Goal: Information Seeking & Learning: Learn about a topic

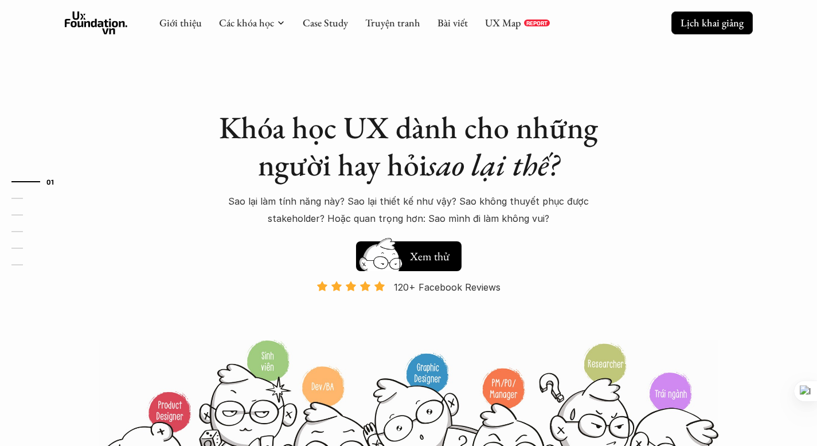
click at [680, 22] on p "Lịch khai giảng" at bounding box center [711, 22] width 63 height 13
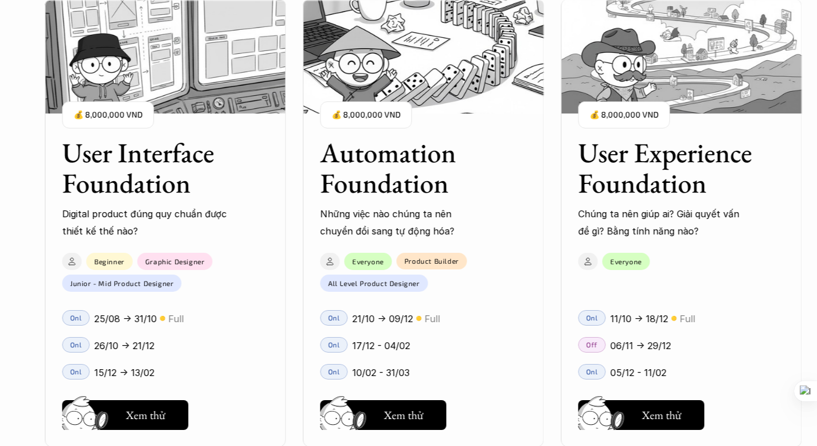
scroll to position [1052, 0]
click at [636, 411] on button "Hay thôi Xem thử" at bounding box center [641, 415] width 126 height 30
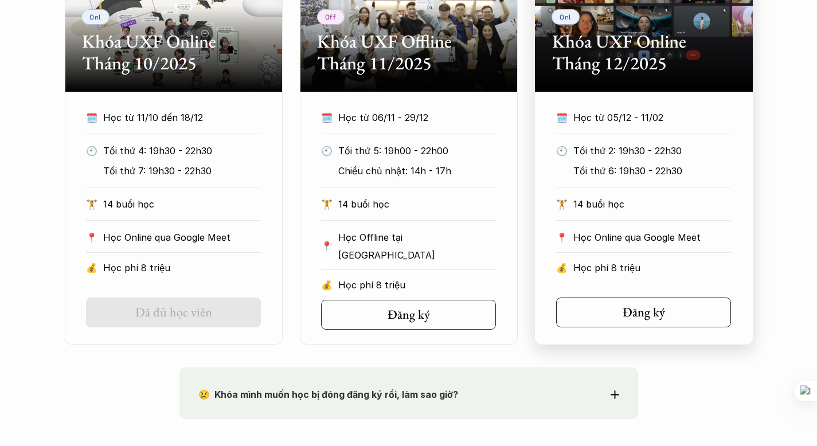
scroll to position [651, 0]
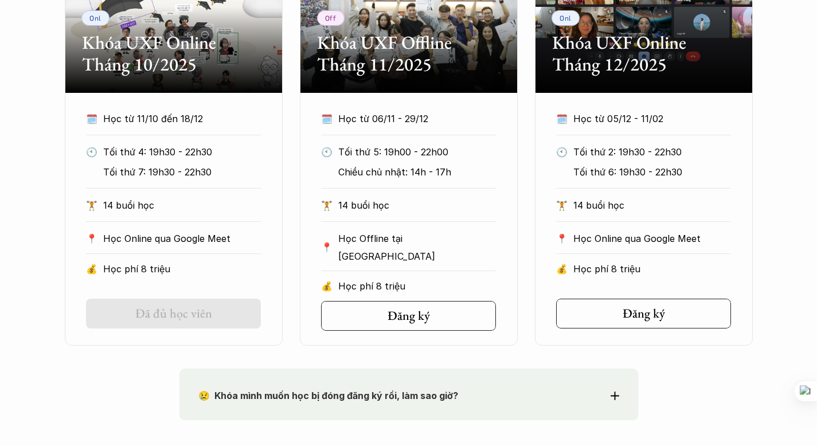
click at [190, 315] on h5 "Đã đủ học viên" at bounding box center [173, 313] width 77 height 15
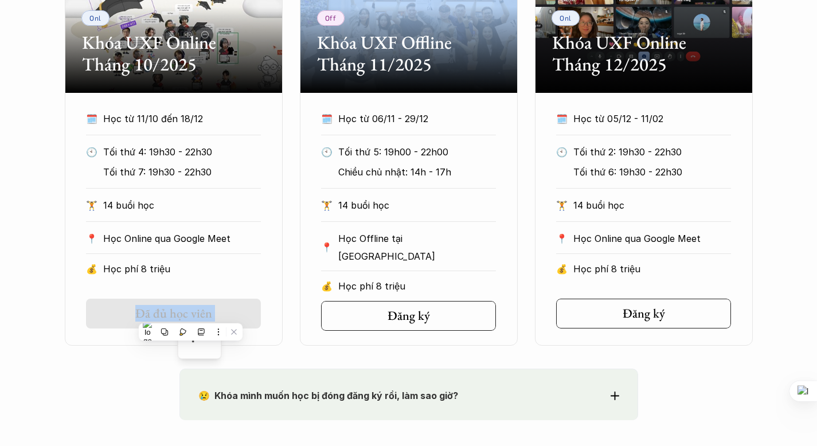
click at [190, 315] on h5 "Đã đủ học viên" at bounding box center [173, 313] width 77 height 15
click at [211, 310] on icon at bounding box center [213, 313] width 9 height 9
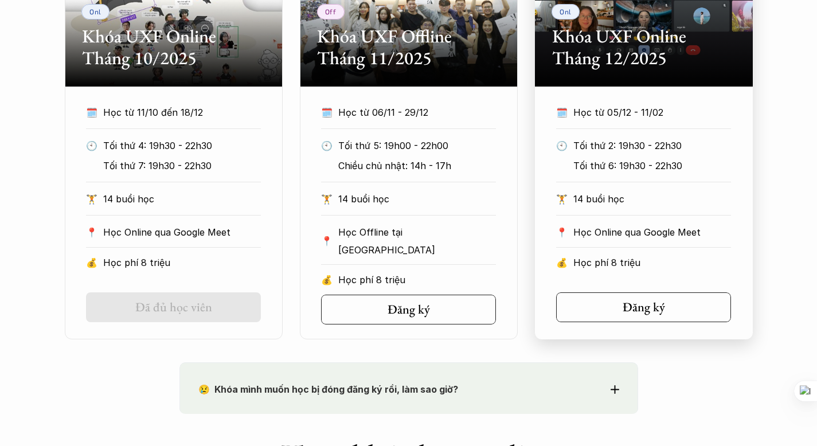
scroll to position [660, 0]
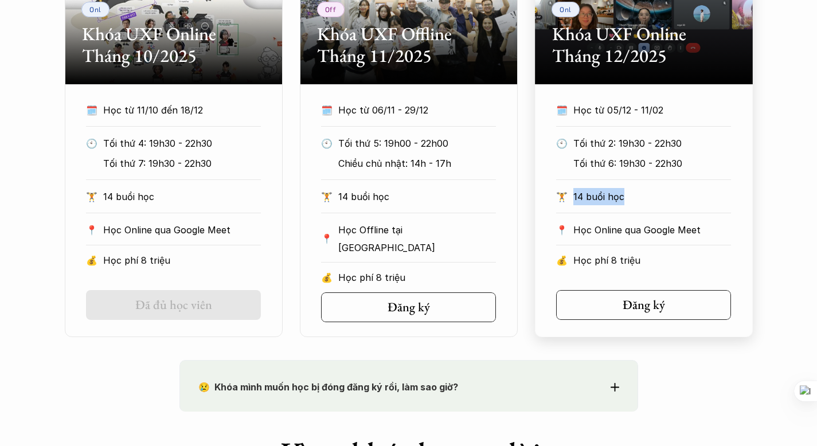
drag, startPoint x: 639, startPoint y: 198, endPoint x: 577, endPoint y: 184, distance: 63.4
click at [577, 184] on div "🗓️ Học từ 05/12 - 11/02 🕙 Tối thứ 2: 19h30 - 22h30 Tối thứ 6: 19h30 - 22h30 🏋️ …" at bounding box center [643, 188] width 209 height 174
click at [709, 204] on p "14 buổi học" at bounding box center [652, 196] width 158 height 17
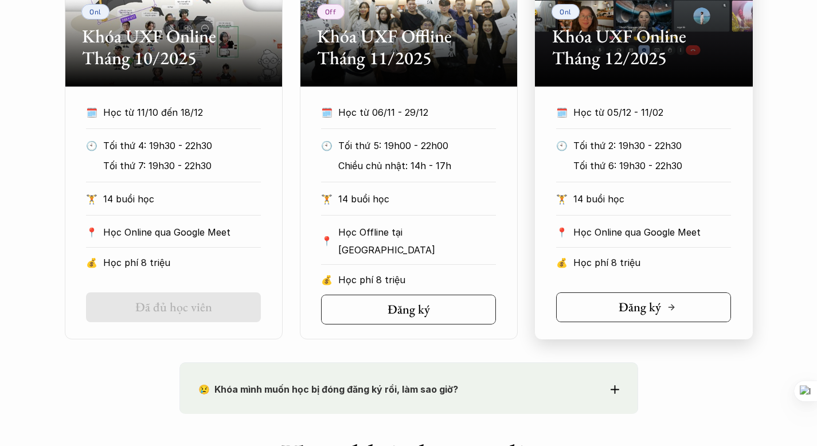
click at [646, 308] on h5 "Đăng ký" at bounding box center [640, 307] width 42 height 15
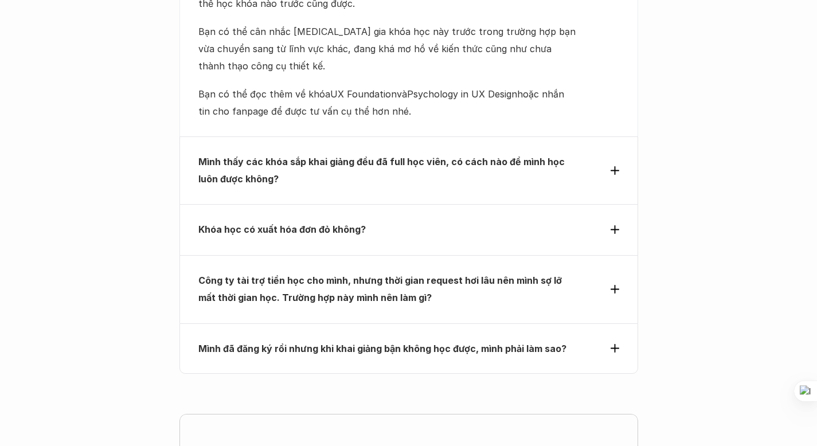
scroll to position [5193, 0]
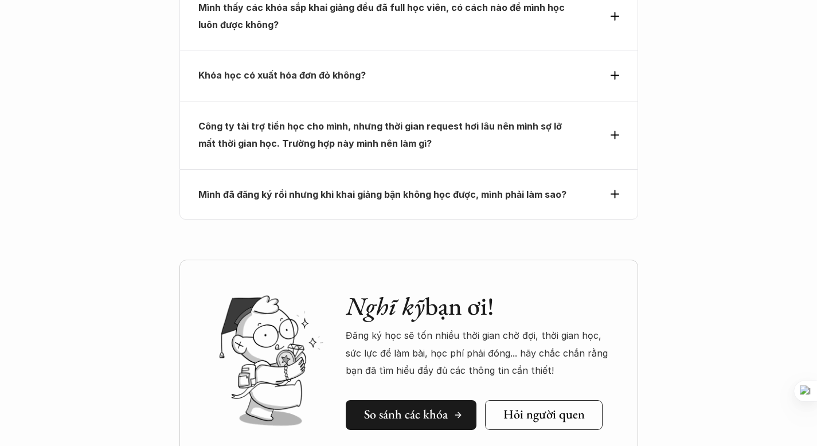
click at [386, 407] on h5 "So sánh các khóa" at bounding box center [406, 414] width 84 height 15
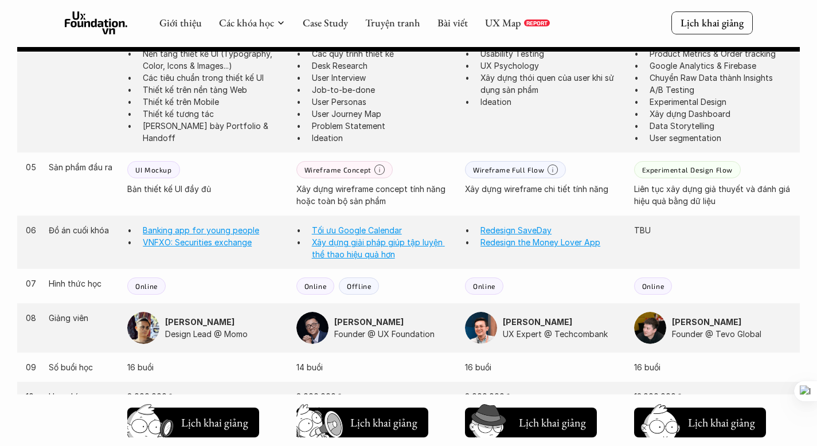
scroll to position [864, 0]
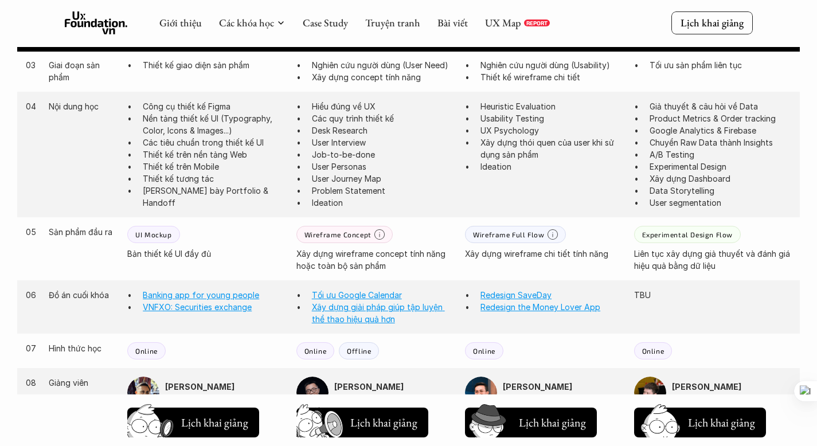
click at [315, 185] on p "Problem Statement" at bounding box center [383, 191] width 142 height 12
drag, startPoint x: 314, startPoint y: 184, endPoint x: 414, endPoint y: 183, distance: 100.9
click at [414, 185] on p "Problem Statement" at bounding box center [383, 191] width 142 height 12
click at [407, 187] on div at bounding box center [407, 187] width 0 height 0
click at [412, 161] on p "User Personas" at bounding box center [383, 167] width 142 height 12
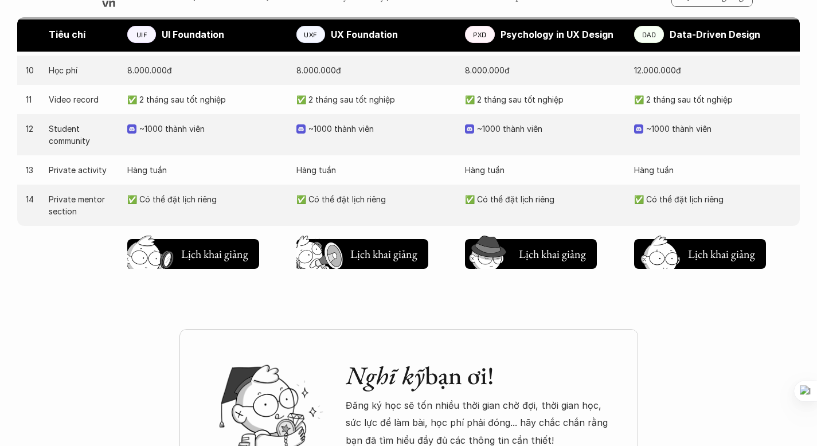
scroll to position [1255, 0]
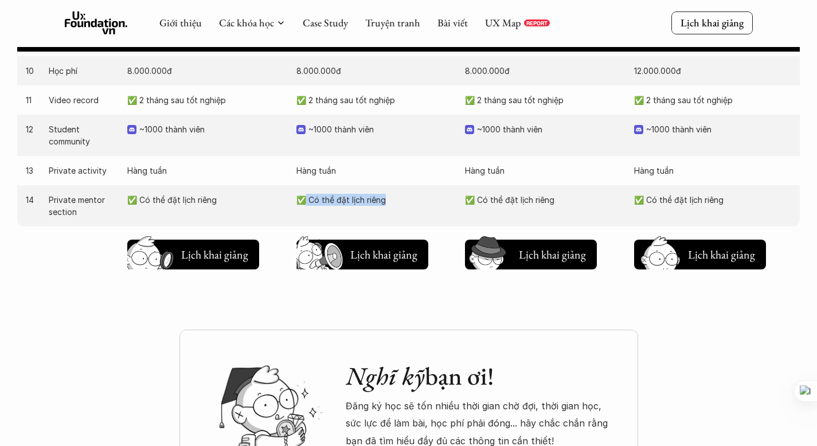
drag, startPoint x: 394, startPoint y: 197, endPoint x: 300, endPoint y: 193, distance: 94.1
click at [300, 193] on div "14 Private mentor section ✅ Có thể đặt lịch riêng ✅ Có thể đặt lịch riêng ✅ Có …" at bounding box center [408, 205] width 782 height 41
click at [290, 196] on div "14 Private mentor section ✅ Có thể đặt lịch riêng ✅ Có thể đặt lịch riêng ✅ Có …" at bounding box center [408, 205] width 782 height 41
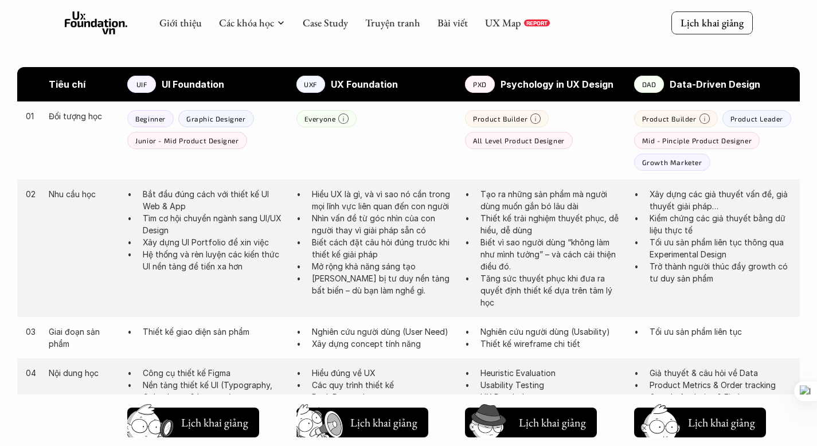
scroll to position [523, 0]
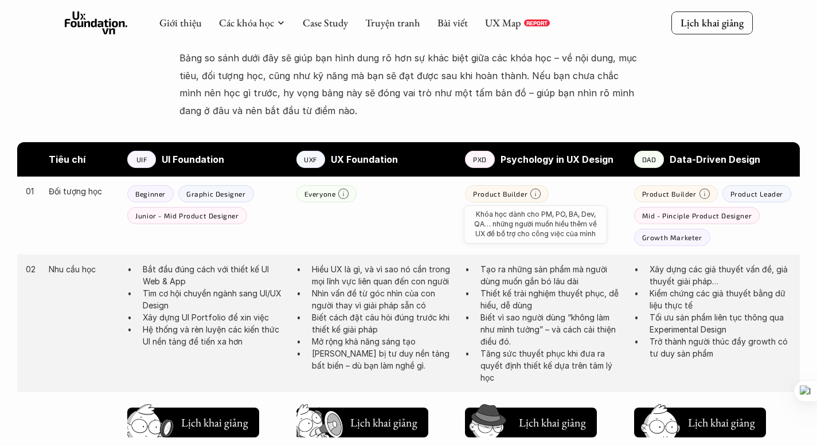
click at [537, 189] on icon at bounding box center [535, 194] width 10 height 10
click at [535, 189] on icon at bounding box center [535, 194] width 10 height 10
click at [545, 185] on div "Product Builder" at bounding box center [507, 193] width 84 height 17
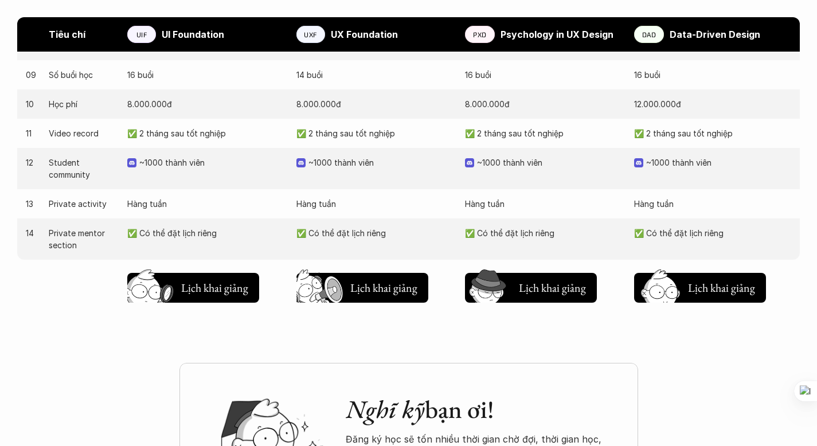
scroll to position [1227, 0]
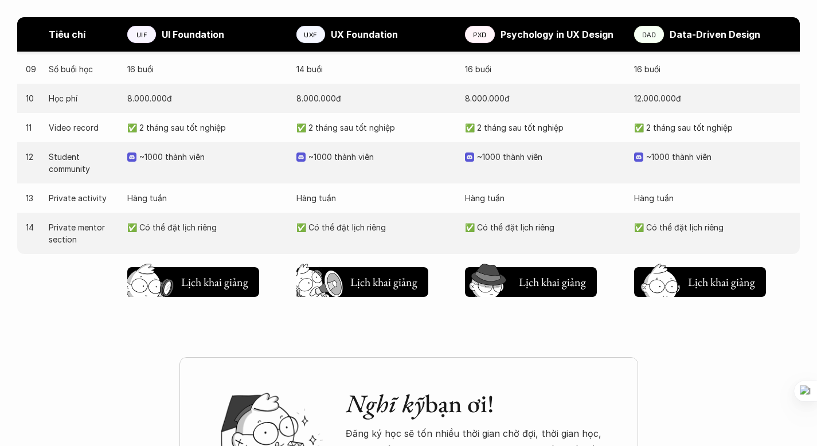
click at [411, 194] on p "Hàng tuần" at bounding box center [374, 198] width 157 height 12
click at [367, 279] on h5 "Chờ hơi lâu" at bounding box center [376, 282] width 52 height 16
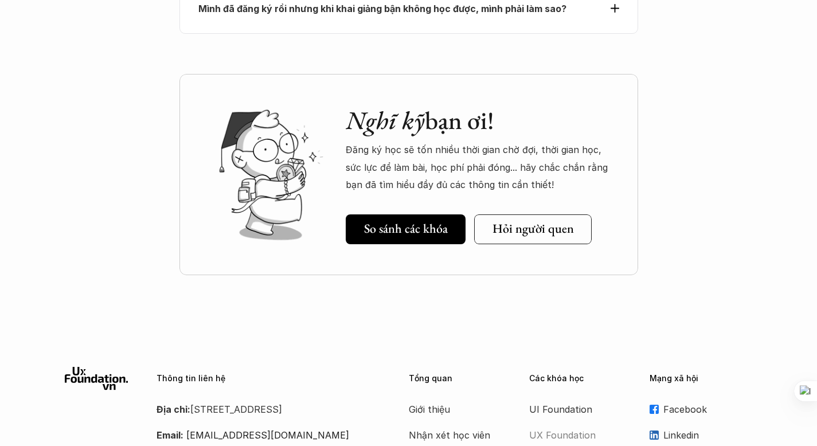
scroll to position [5379, 0]
click at [549, 221] on h5 "Hỏi người quen" at bounding box center [532, 228] width 81 height 15
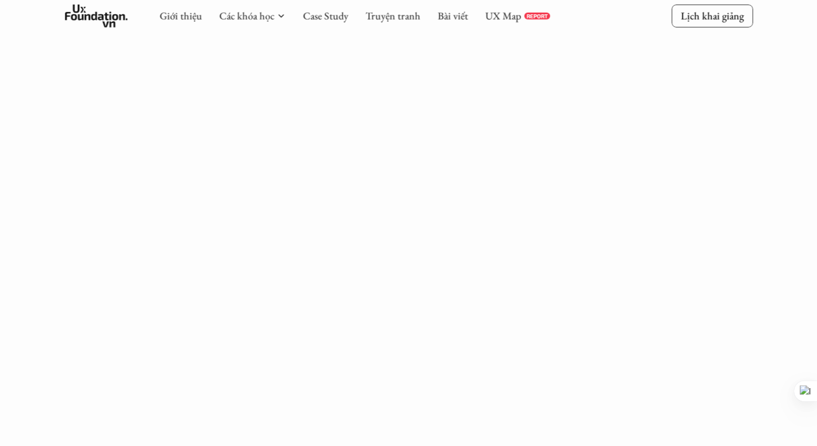
scroll to position [1601, 0]
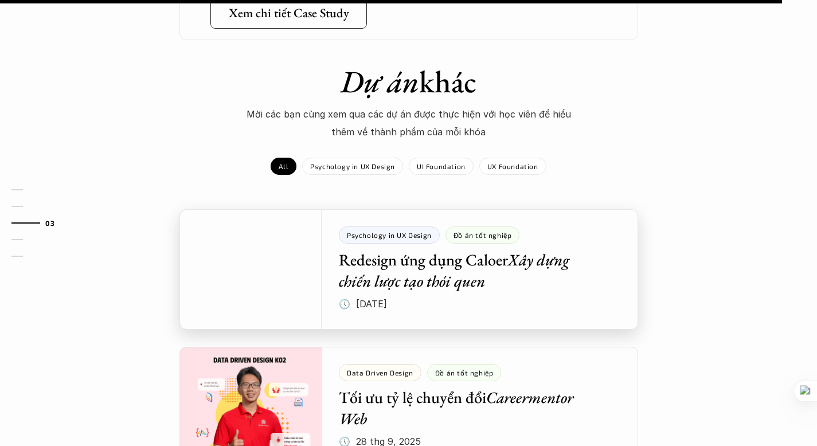
scroll to position [1832, 0]
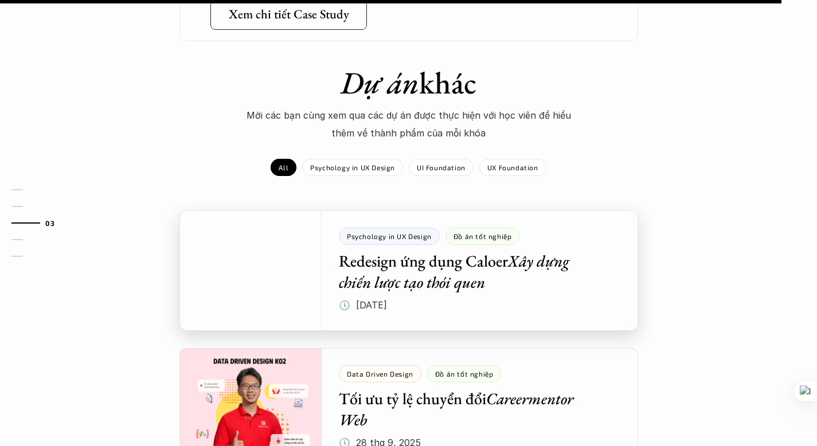
click at [275, 210] on div at bounding box center [408, 270] width 459 height 120
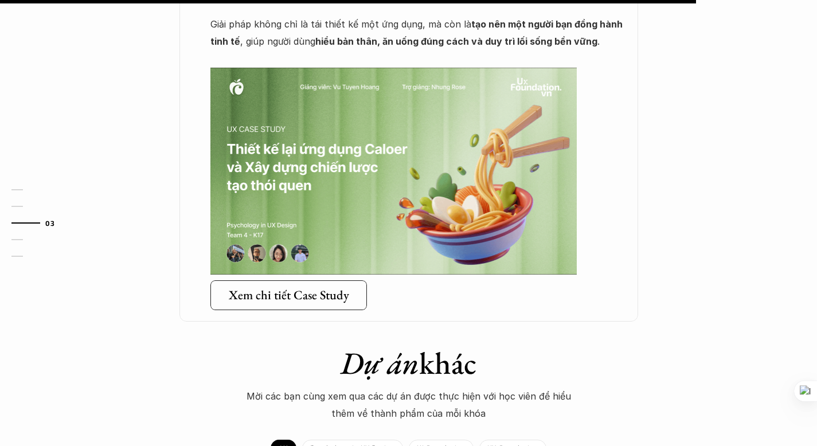
scroll to position [2147, 0]
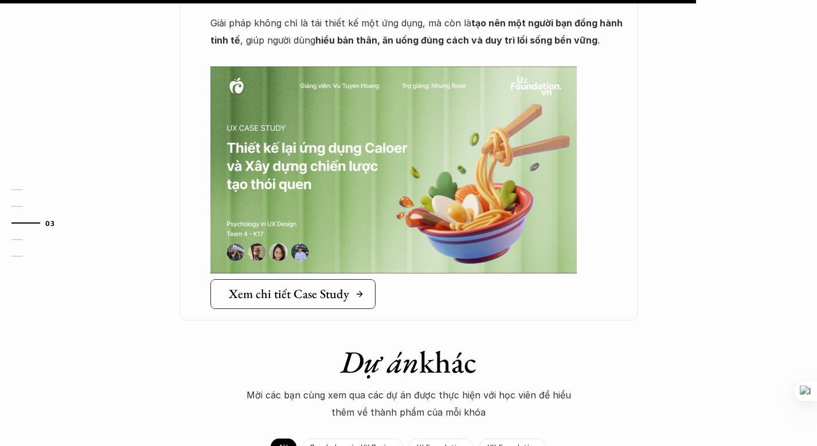
click at [303, 287] on h5 "Xem chi tiết Case Study" at bounding box center [289, 294] width 120 height 15
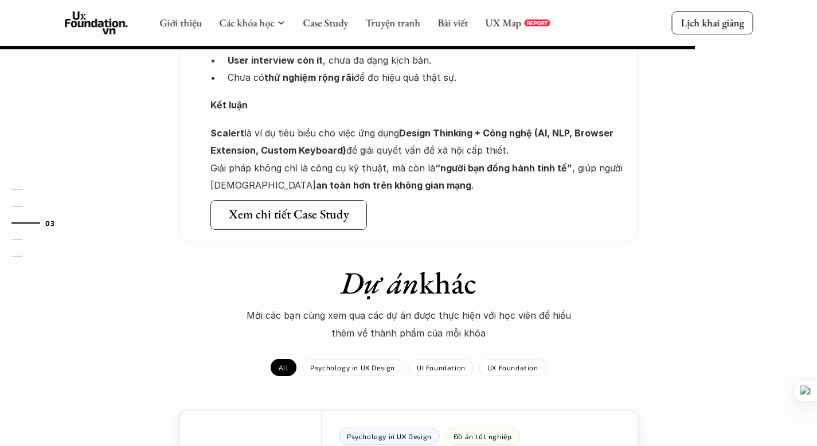
scroll to position [1625, 0]
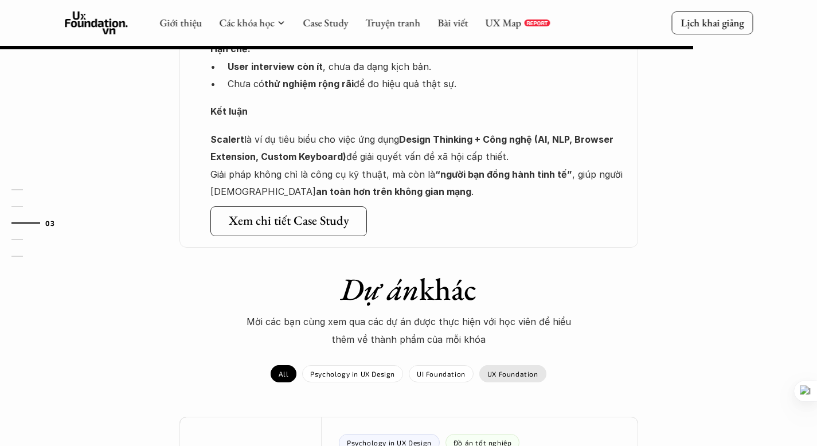
click at [495, 370] on p "UX Foundation" at bounding box center [512, 374] width 51 height 8
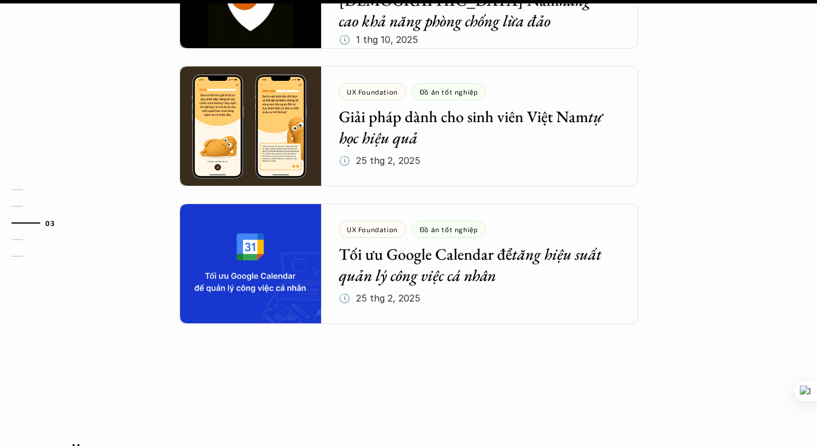
scroll to position [2119, 0]
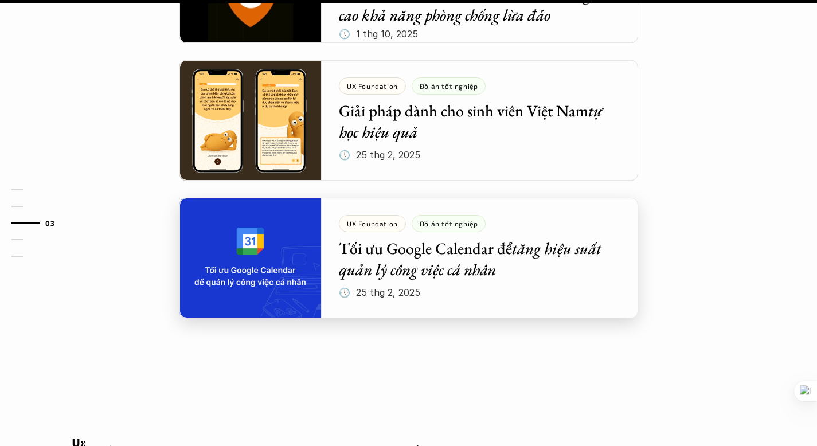
click at [277, 198] on div at bounding box center [408, 258] width 459 height 120
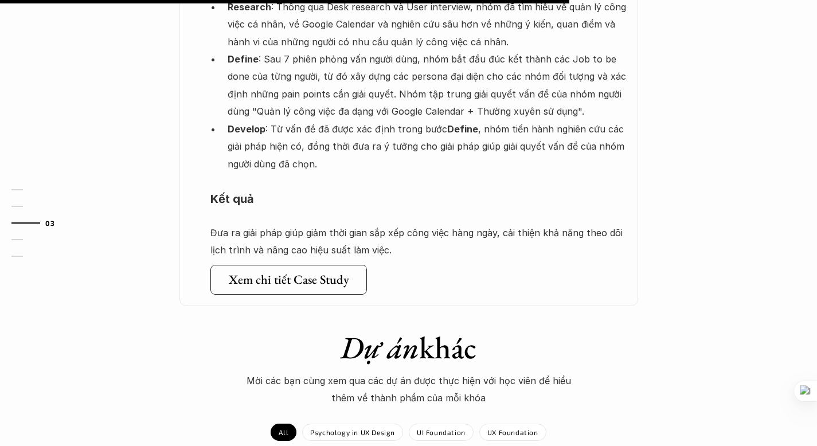
scroll to position [972, 0]
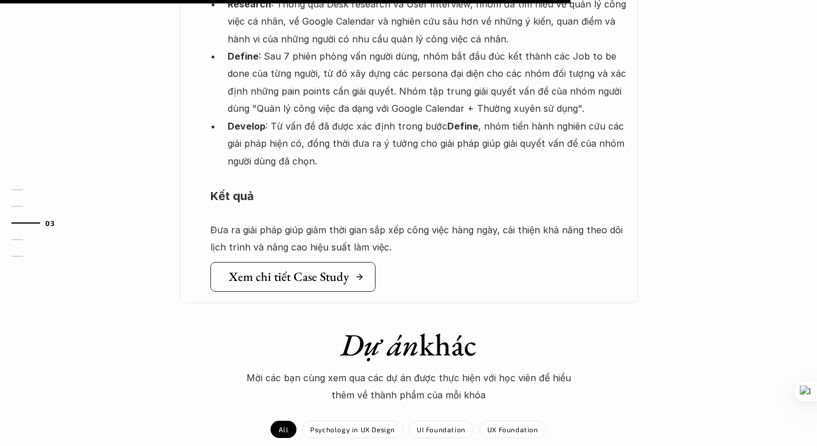
click at [307, 269] on h5 "Xem chi tiết Case Study" at bounding box center [289, 276] width 120 height 15
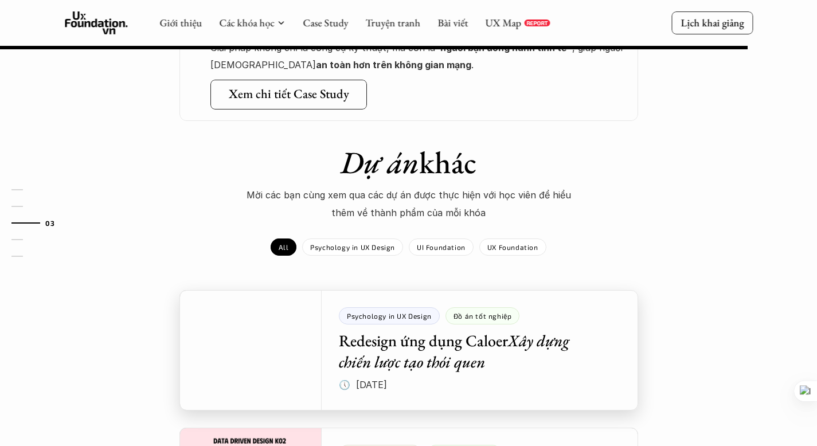
scroll to position [1752, 0]
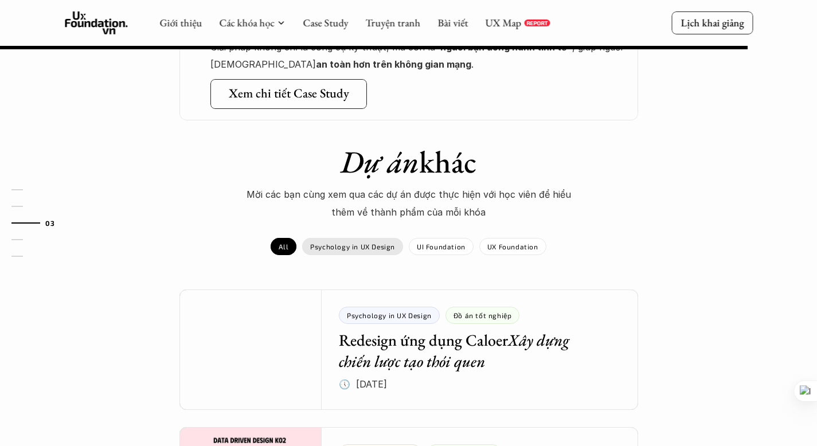
click at [340, 242] on p "Psychology in UX Design" at bounding box center [352, 246] width 85 height 8
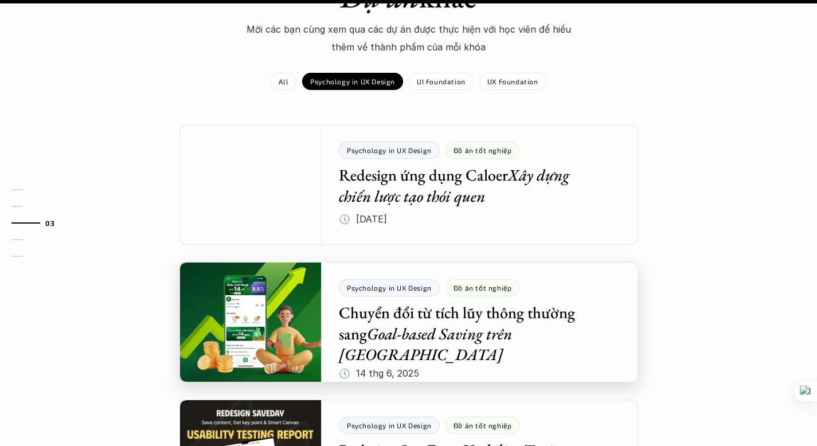
scroll to position [1919, 0]
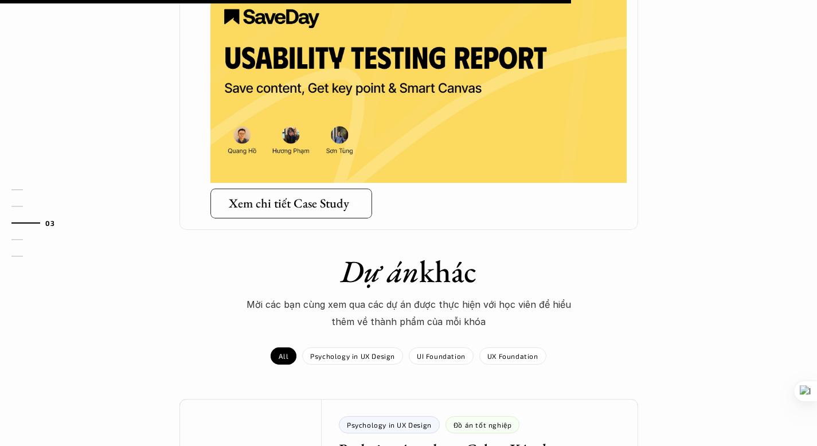
scroll to position [923, 0]
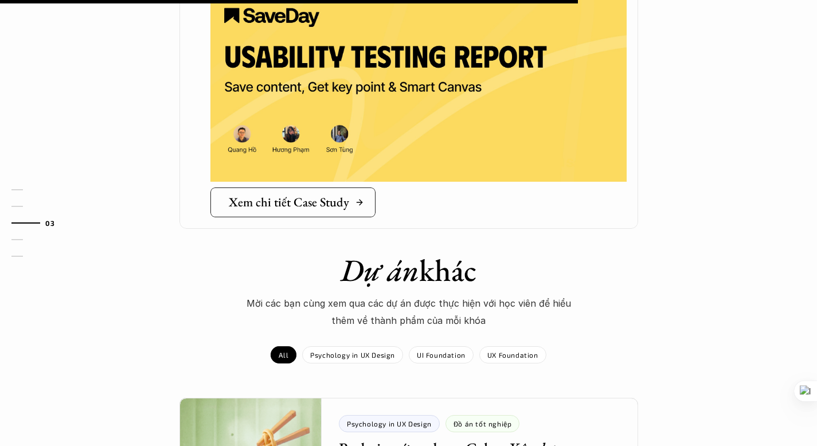
click at [298, 195] on h5 "Xem chi tiết Case Study" at bounding box center [289, 202] width 120 height 15
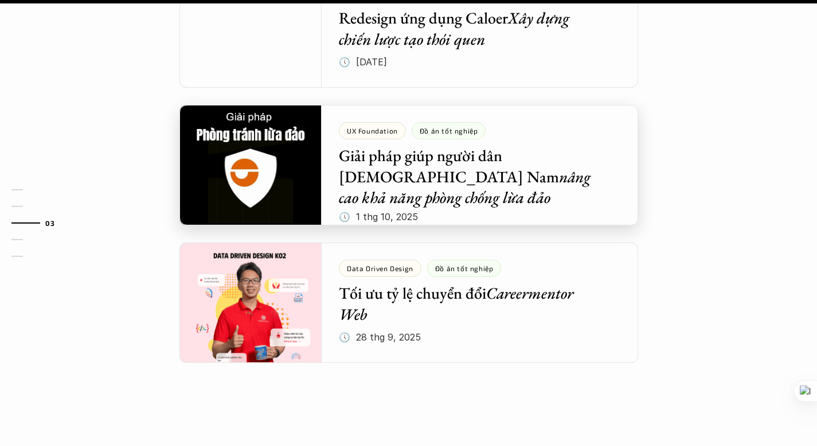
scroll to position [1355, 0]
